Goal: Information Seeking & Learning: Find contact information

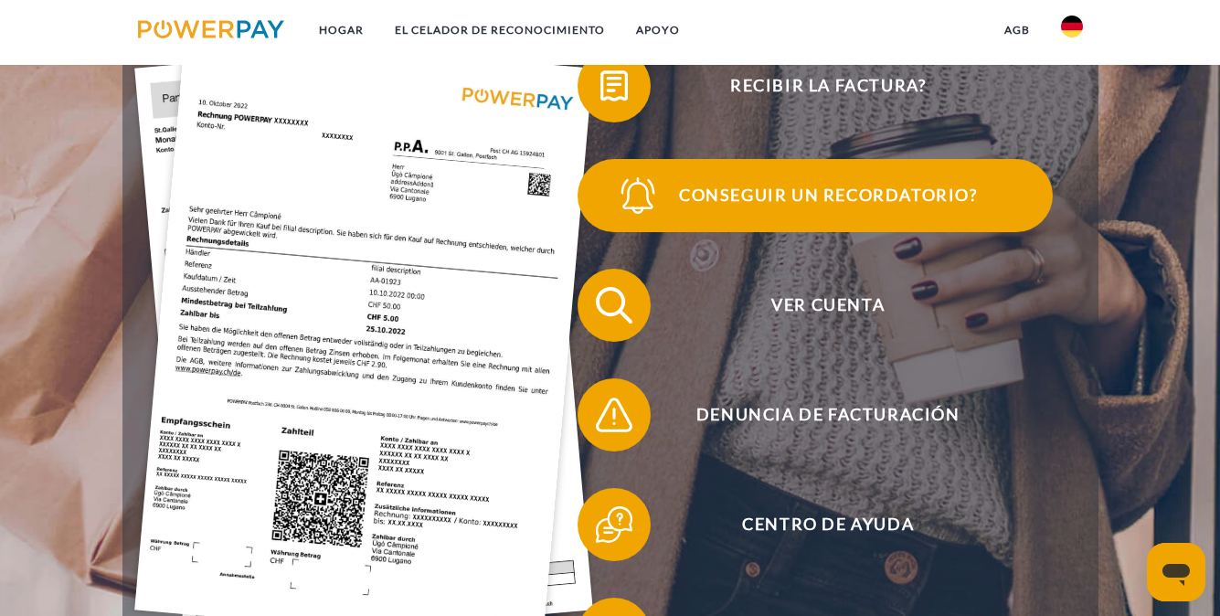
scroll to position [400, 0]
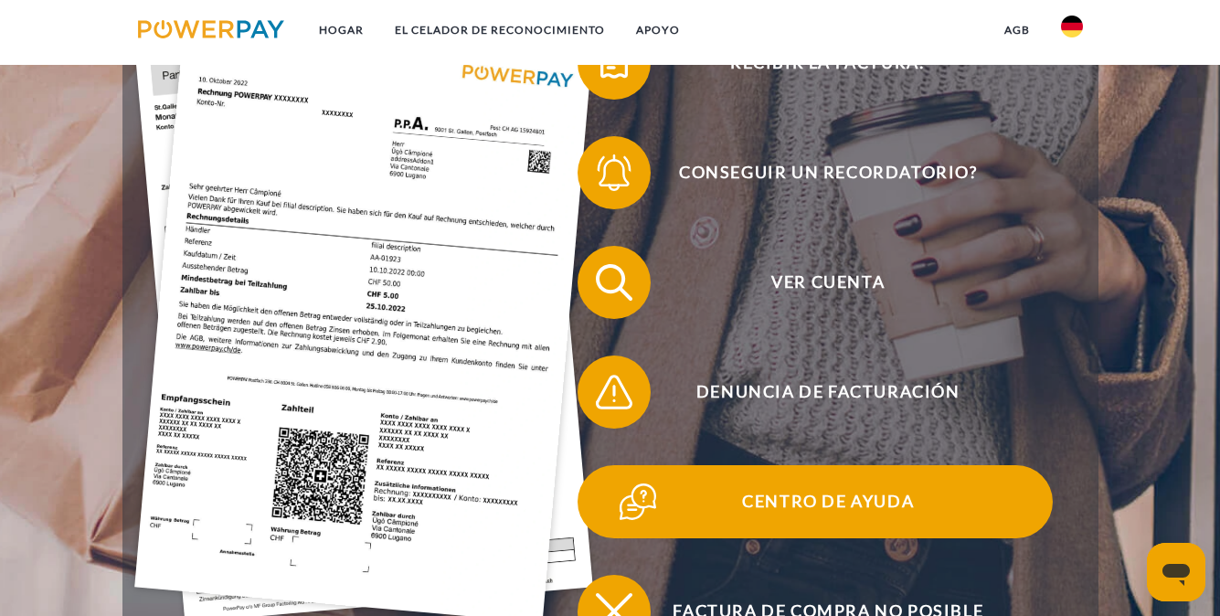
click at [780, 508] on span "Centro de ayuda" at bounding box center [828, 501] width 448 height 73
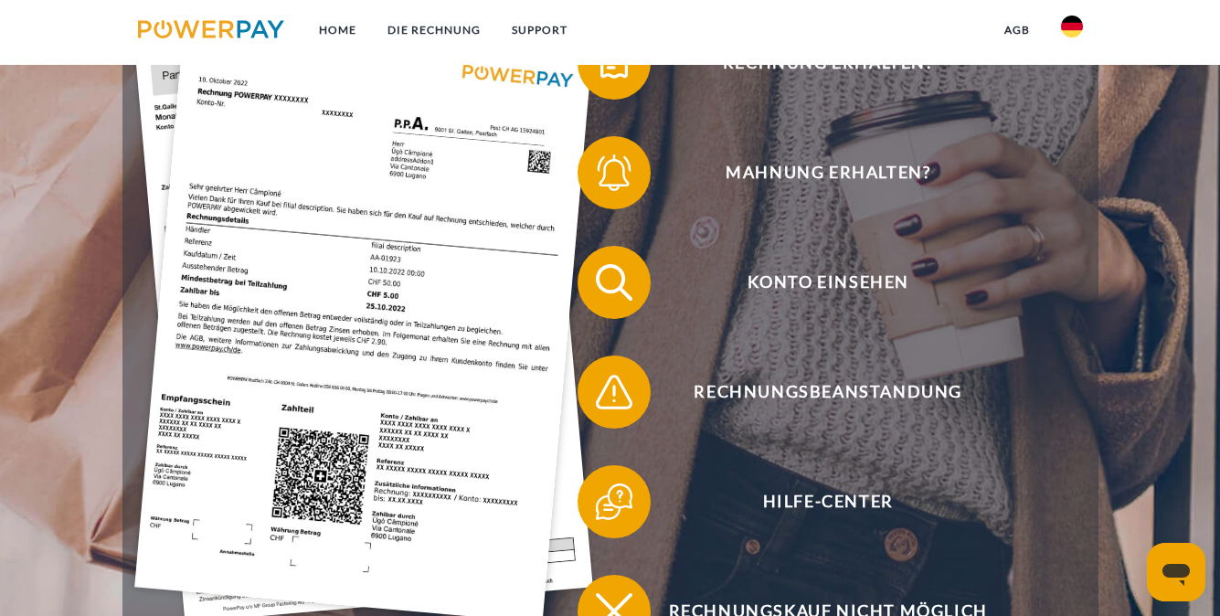
click at [1068, 26] on img at bounding box center [1072, 27] width 22 height 22
click at [1070, 93] on img at bounding box center [1072, 86] width 22 height 22
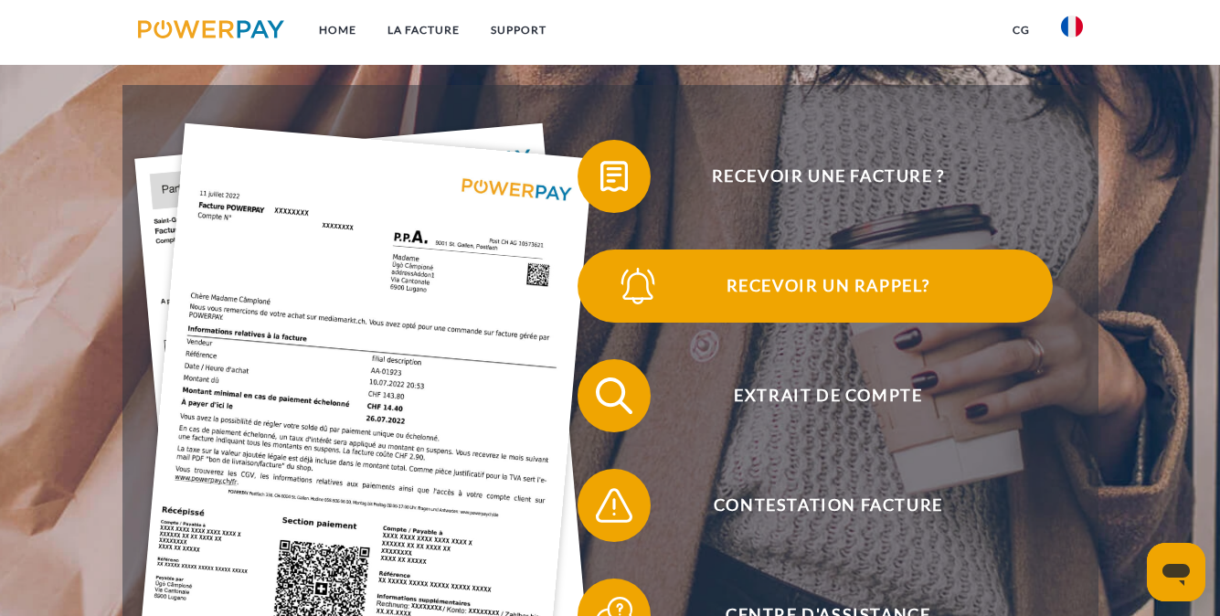
scroll to position [303, 0]
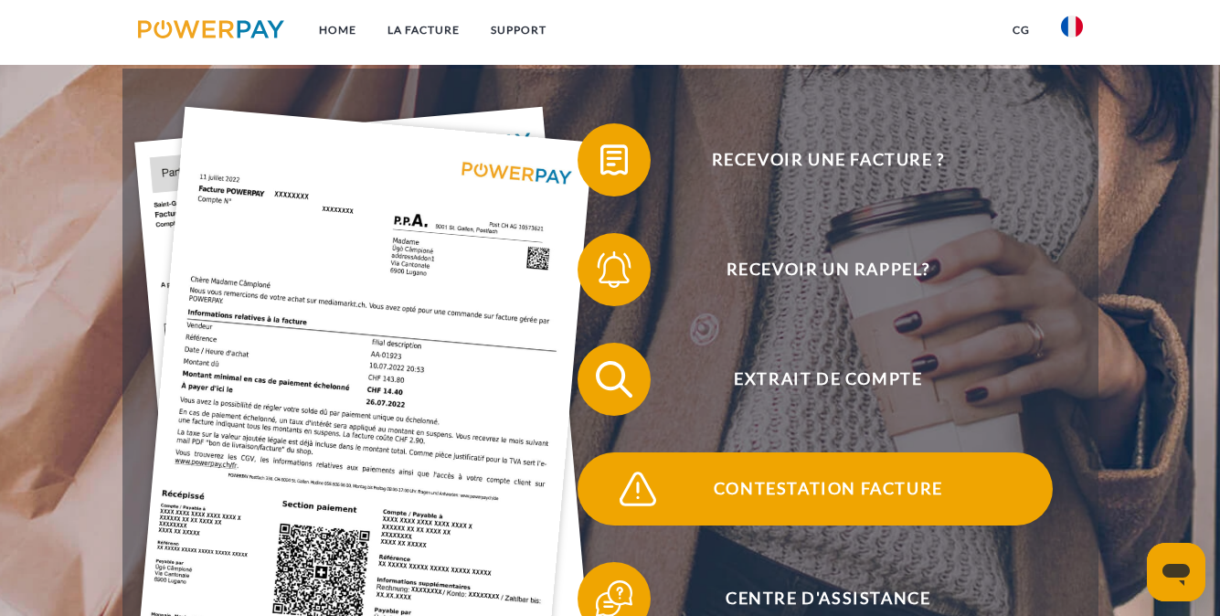
click at [762, 492] on span "Contestation Facture" at bounding box center [828, 488] width 448 height 73
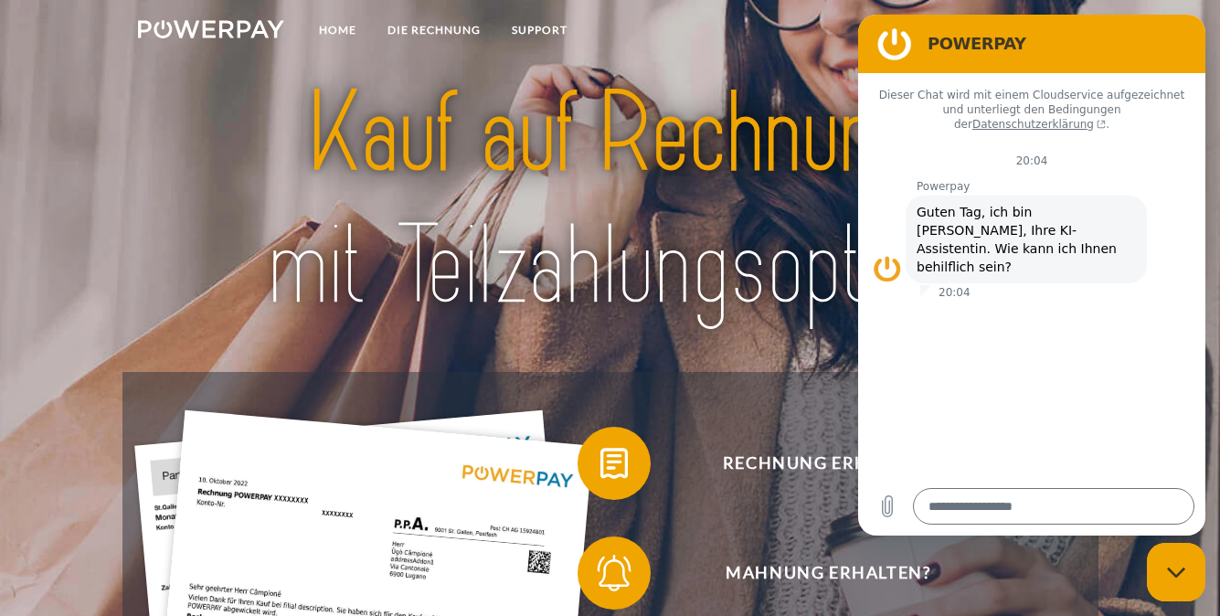
click at [749, 118] on img at bounding box center [610, 200] width 852 height 278
click at [1171, 581] on div "Messaging-Fenster schließen" at bounding box center [1176, 572] width 55 height 55
type textarea "*"
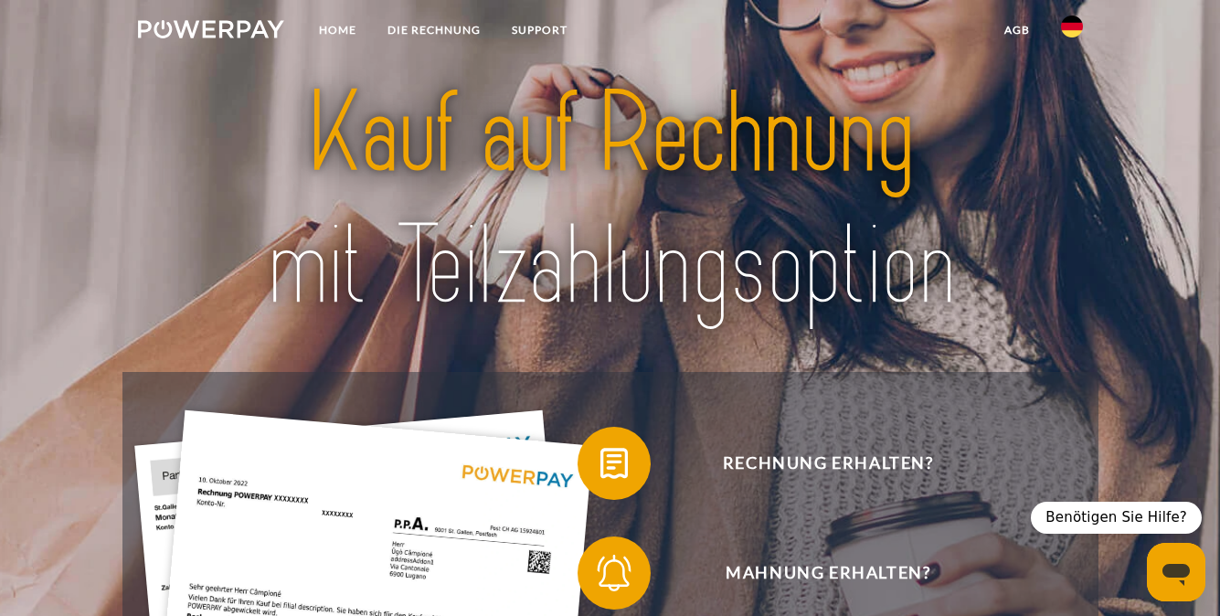
click at [1067, 32] on img at bounding box center [1072, 27] width 22 height 22
click at [1070, 90] on img at bounding box center [1072, 86] width 22 height 22
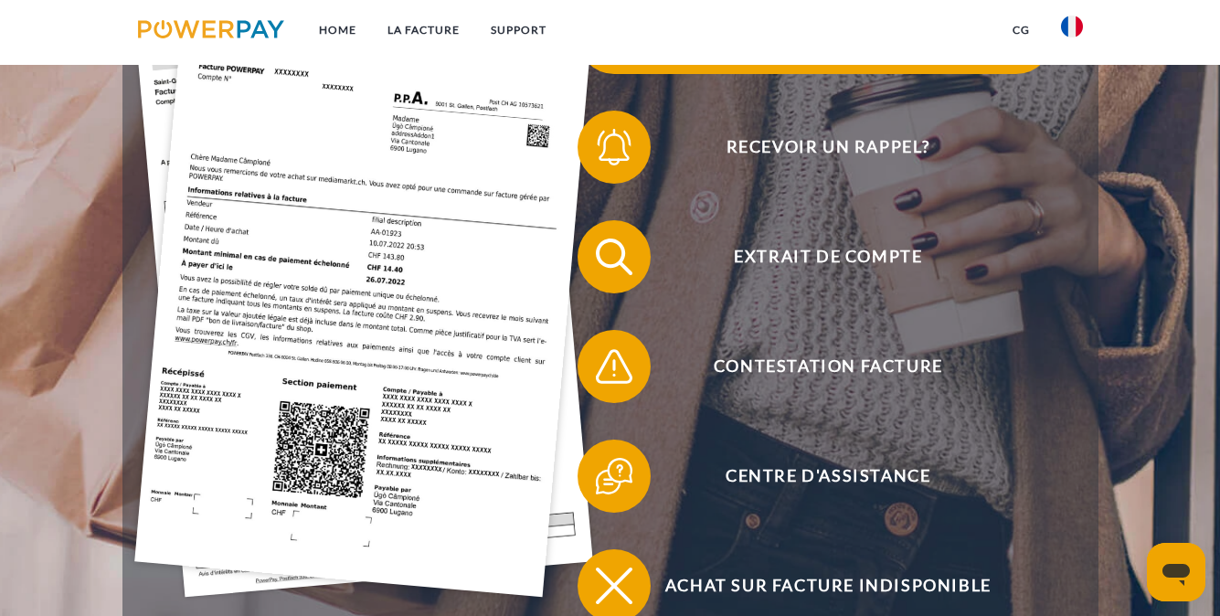
scroll to position [440, 0]
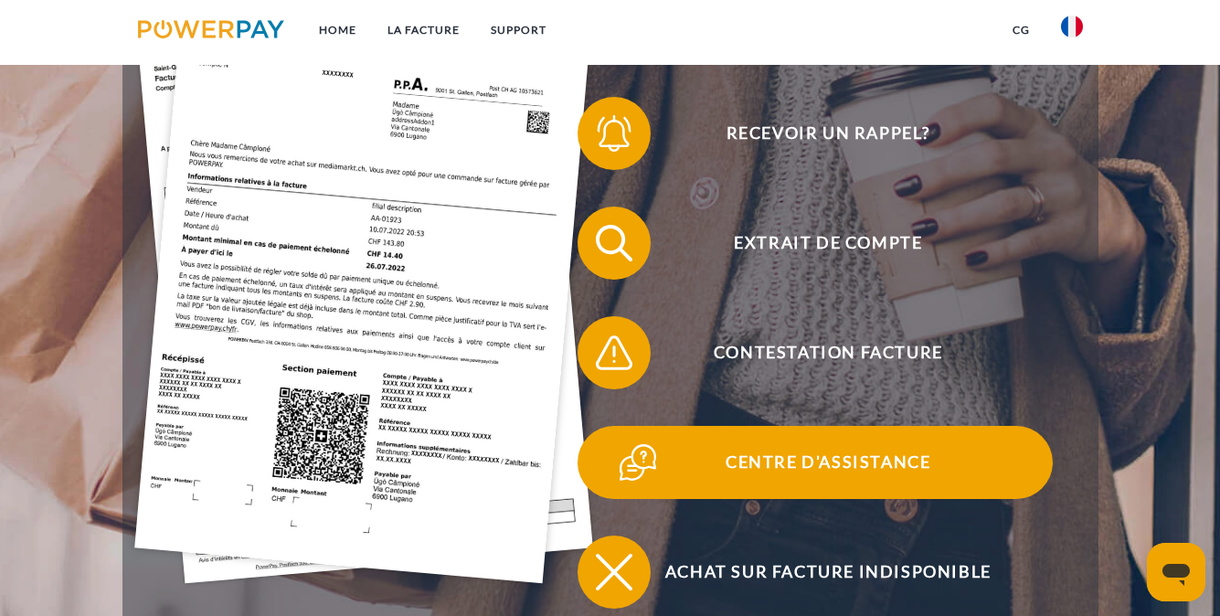
click at [778, 463] on span "Centre d'assistance" at bounding box center [828, 462] width 448 height 73
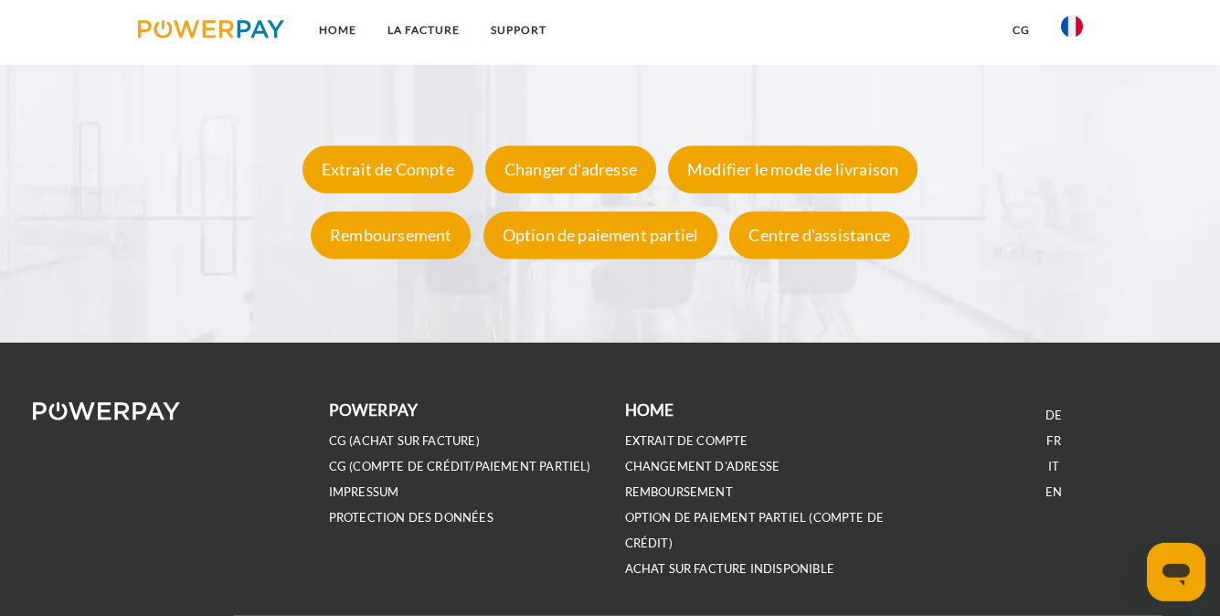
scroll to position [3309, 0]
